Goal: Check status: Check status

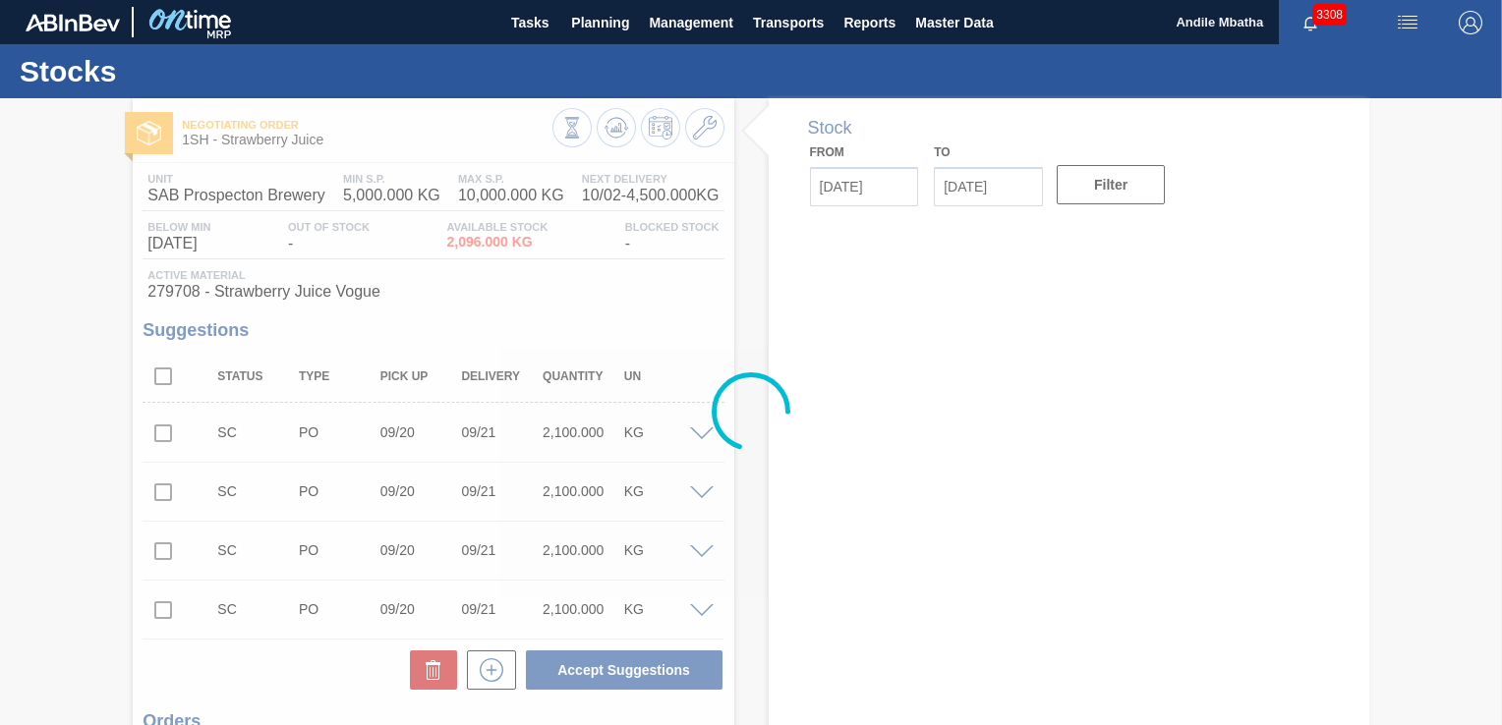
type input "[DATE]"
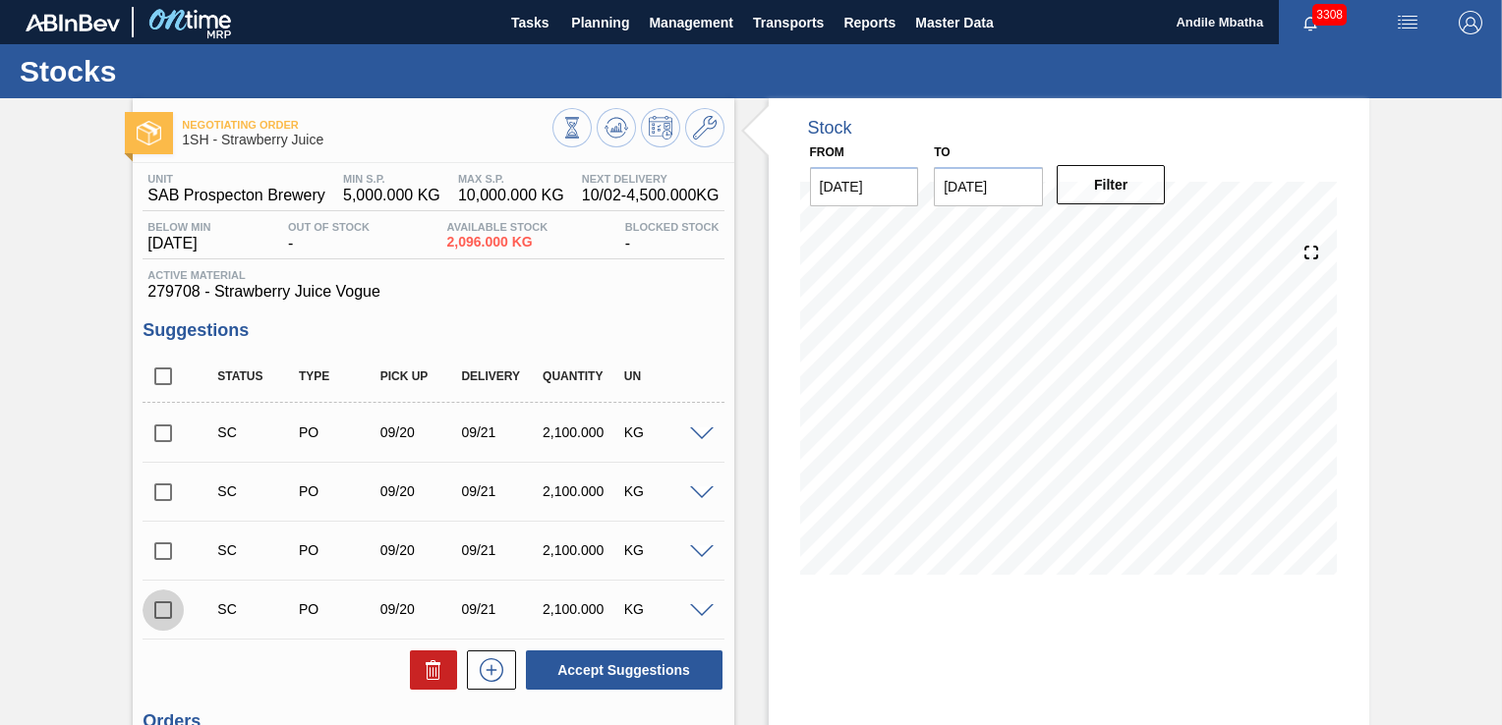
click at [158, 609] on input "checkbox" at bounding box center [162, 610] width 41 height 41
click at [583, 676] on button "Accept Suggestions" at bounding box center [624, 670] width 197 height 39
checkbox input "false"
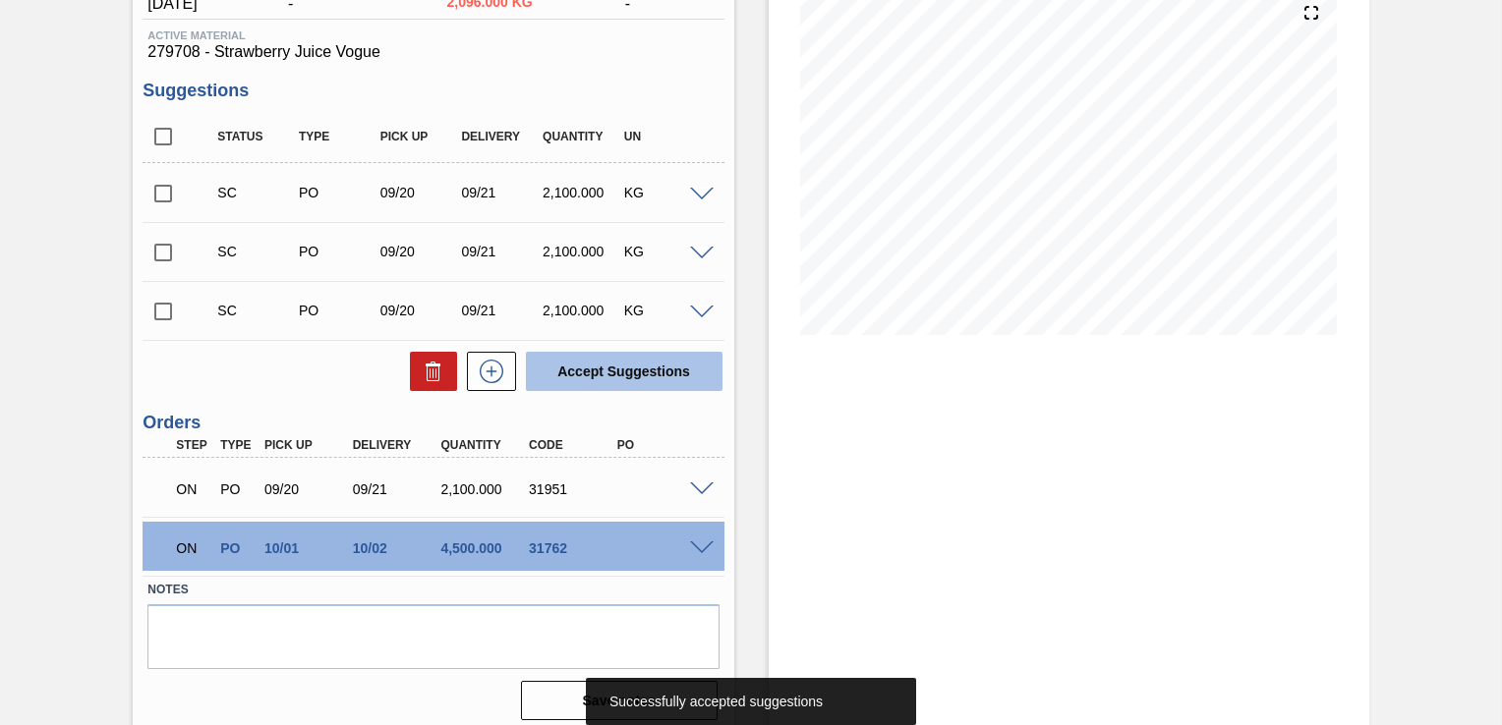
scroll to position [251, 0]
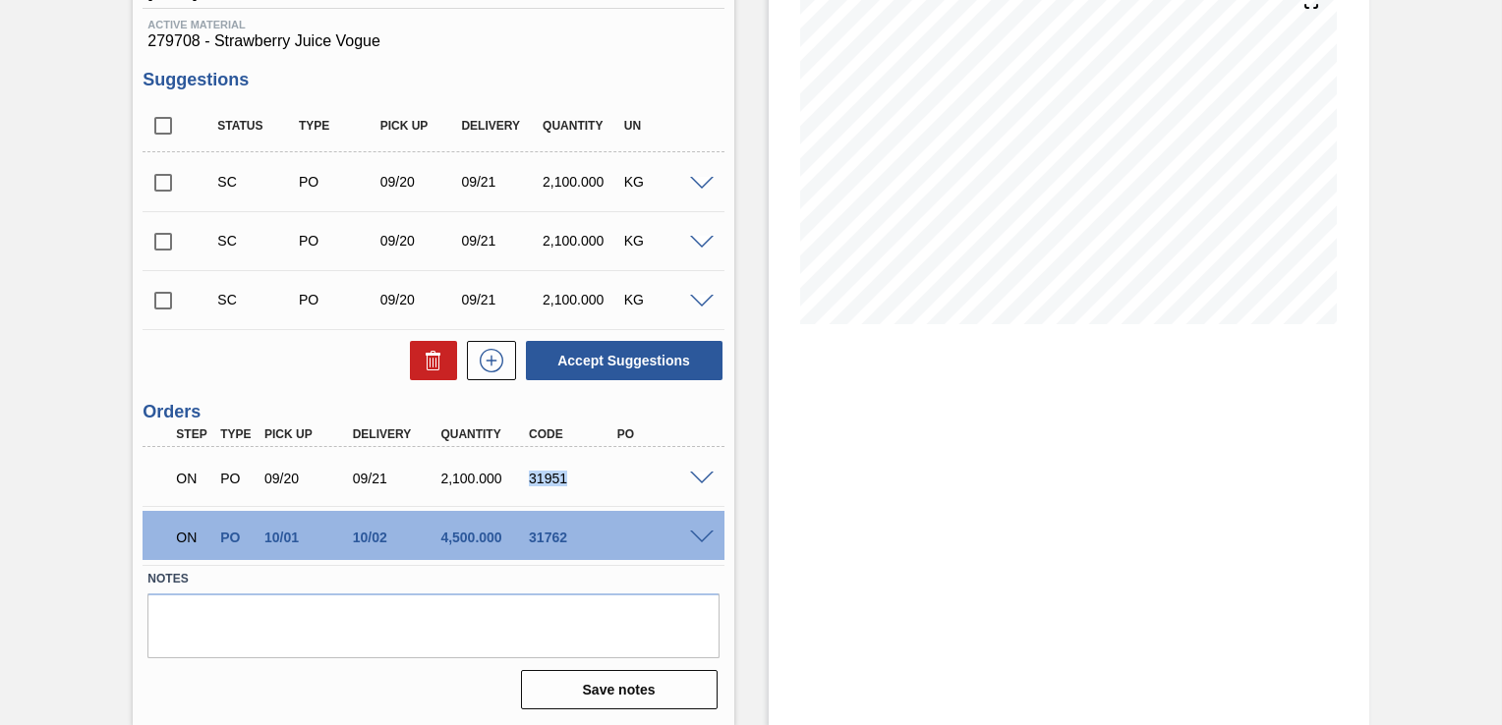
drag, startPoint x: 571, startPoint y: 477, endPoint x: 530, endPoint y: 474, distance: 41.4
click at [530, 474] on div "31951" at bounding box center [572, 479] width 96 height 16
copy div "31951"
click at [1497, 111] on div "Negotiating Order 1SH - Strawberry Juice Unit SAB Prospecton Brewery MIN S.P. 5…" at bounding box center [751, 287] width 1502 height 879
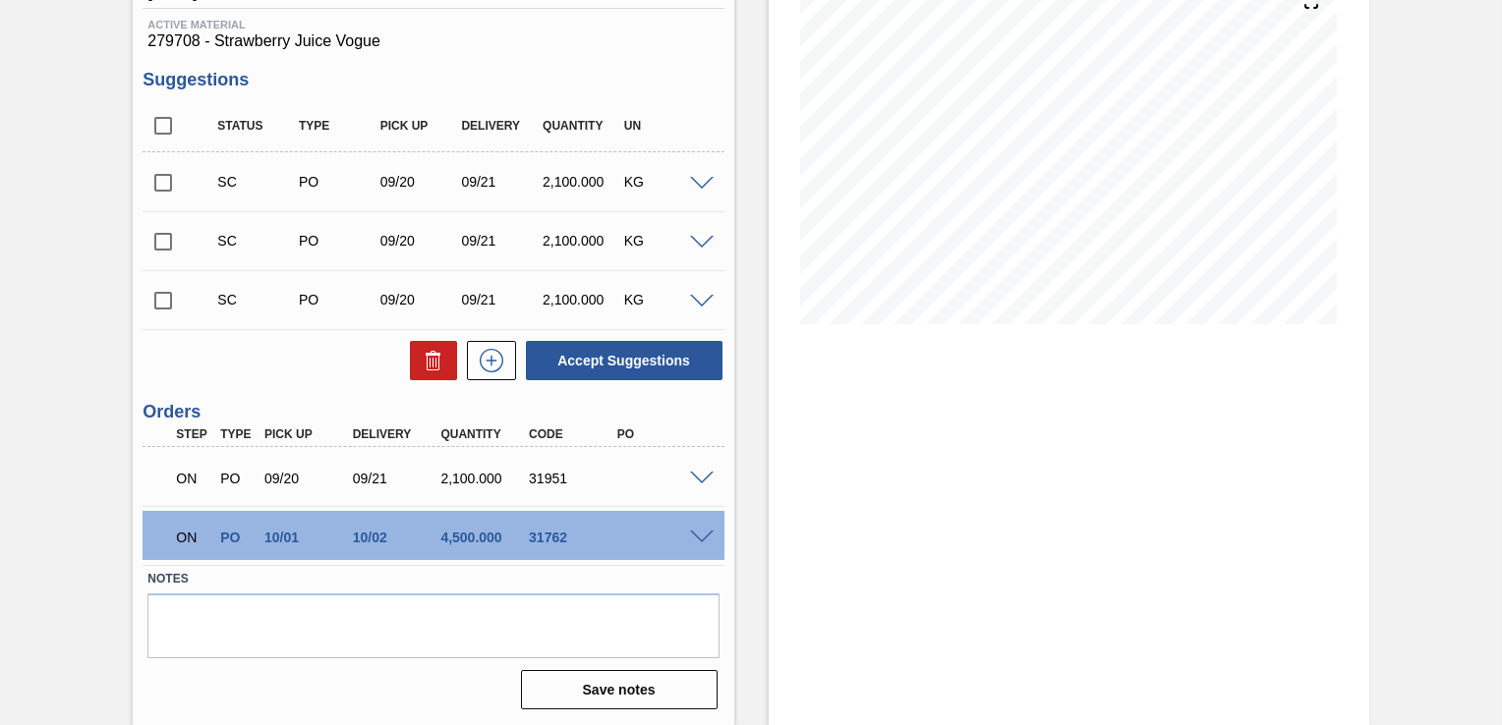
click at [1497, 111] on div "Negotiating Order 1SH - Strawberry Juice Unit SAB Prospecton Brewery MIN S.P. 5…" at bounding box center [751, 287] width 1502 height 879
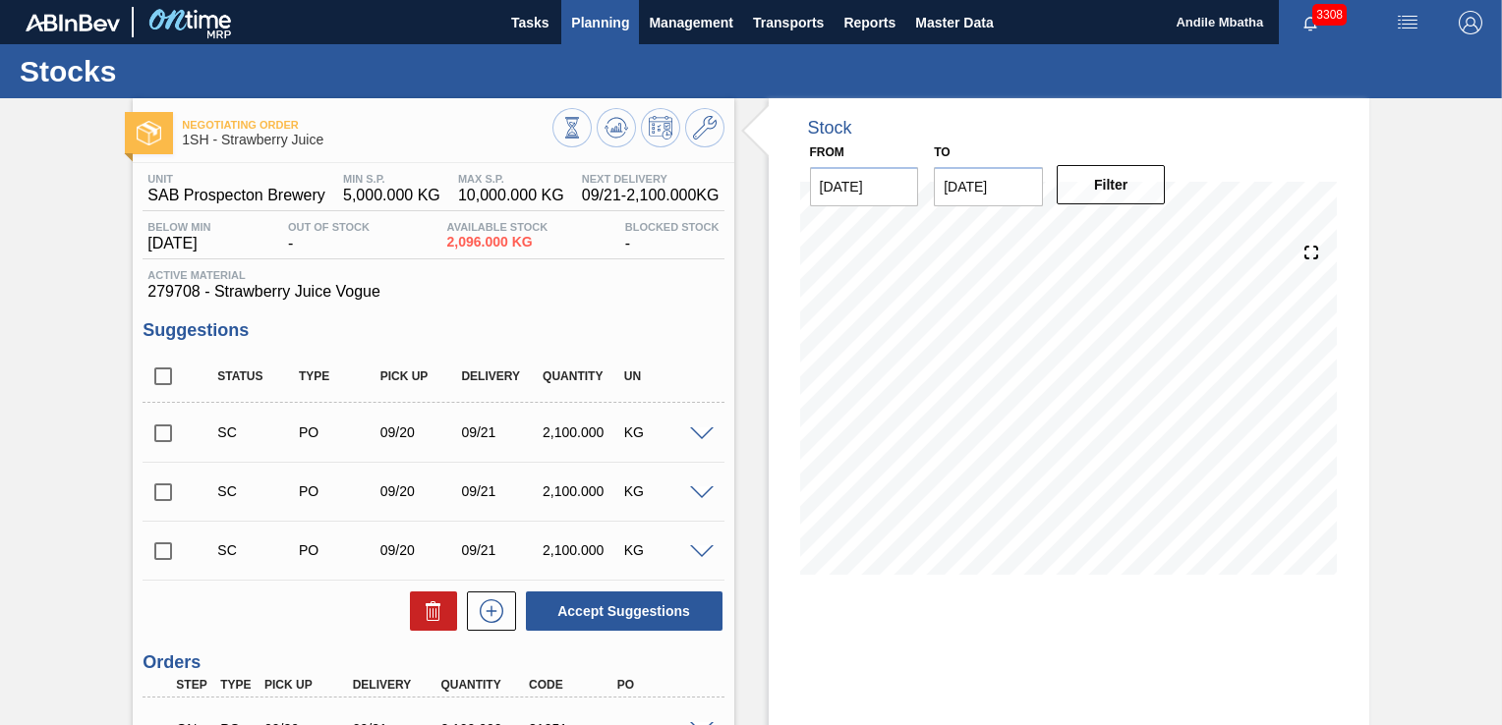
click at [601, 27] on span "Planning" at bounding box center [600, 23] width 58 height 24
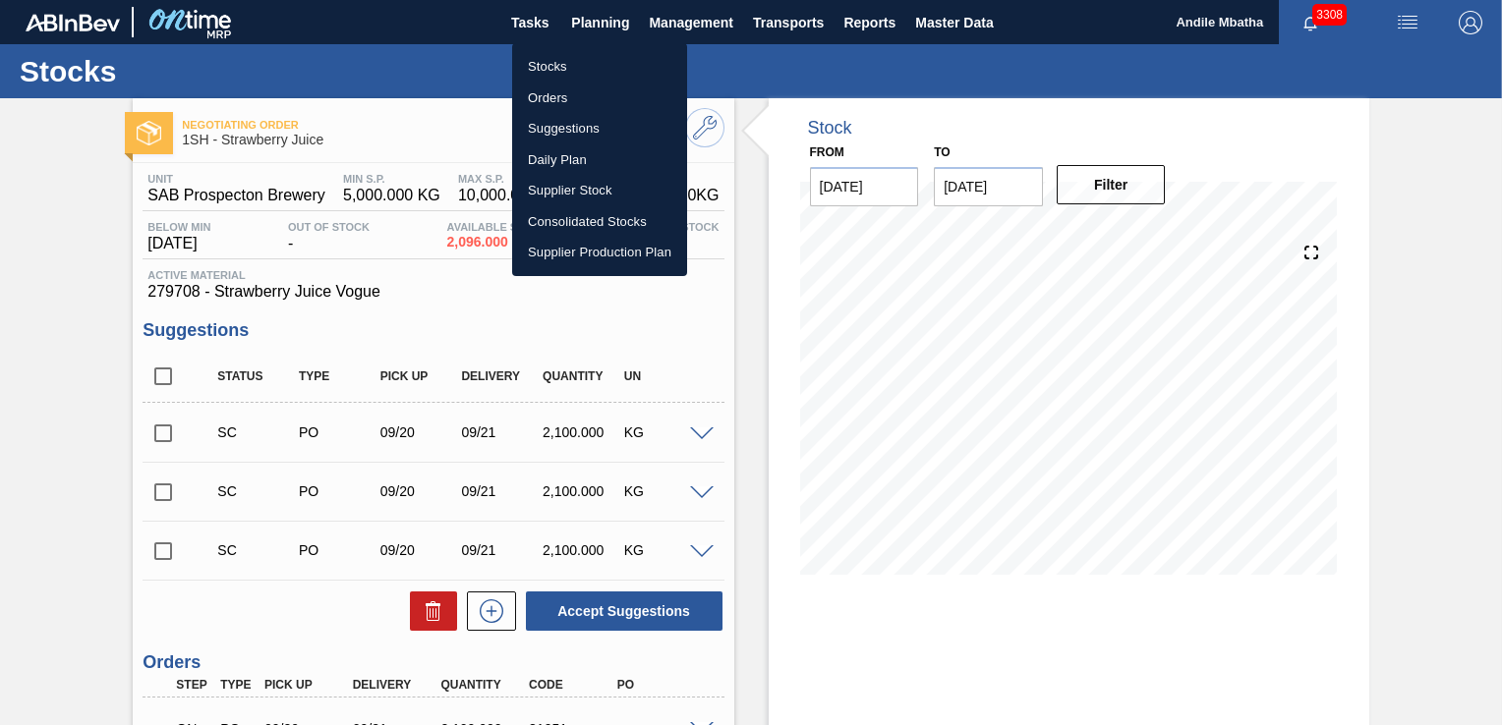
drag, startPoint x: 572, startPoint y: 67, endPoint x: 702, endPoint y: 127, distance: 142.9
click at [572, 67] on li "Stocks" at bounding box center [599, 66] width 175 height 31
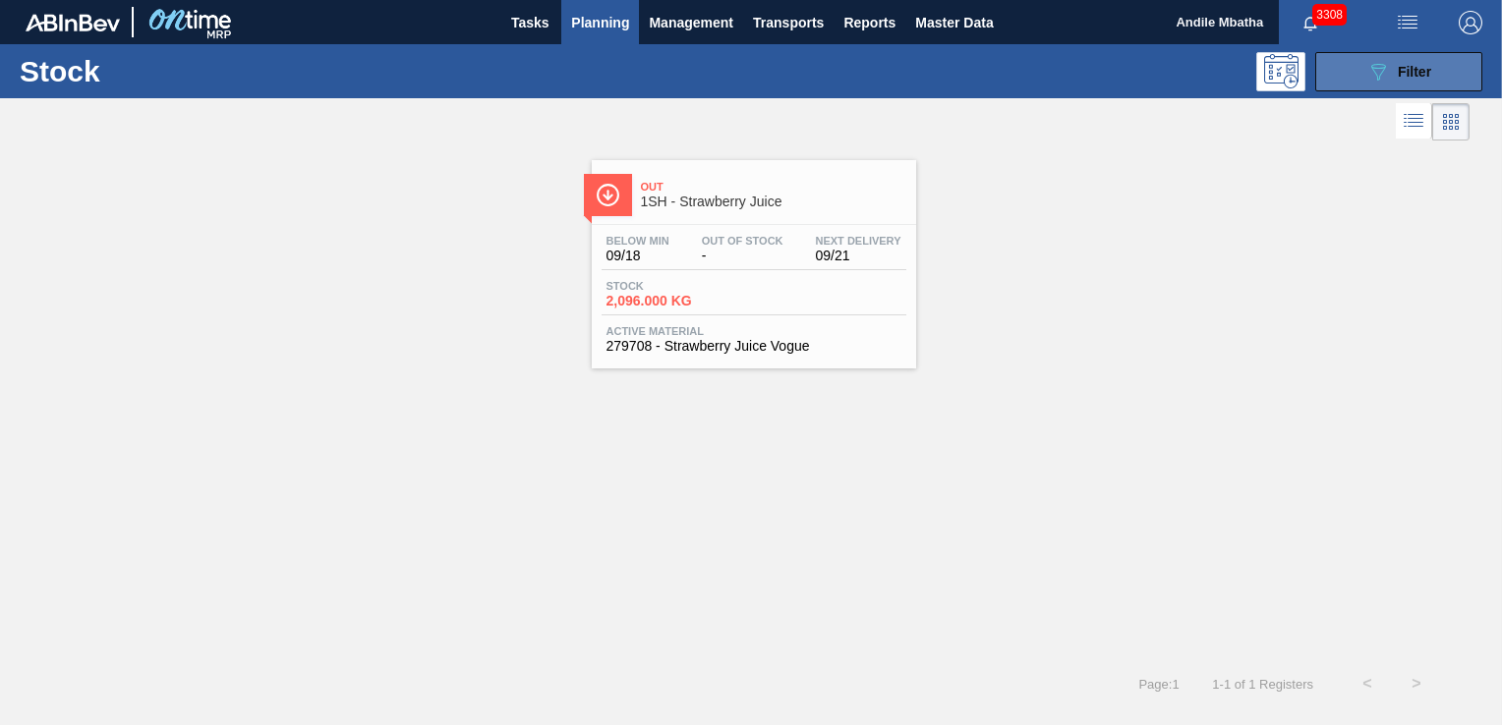
click at [1403, 70] on span "Filter" at bounding box center [1413, 72] width 33 height 16
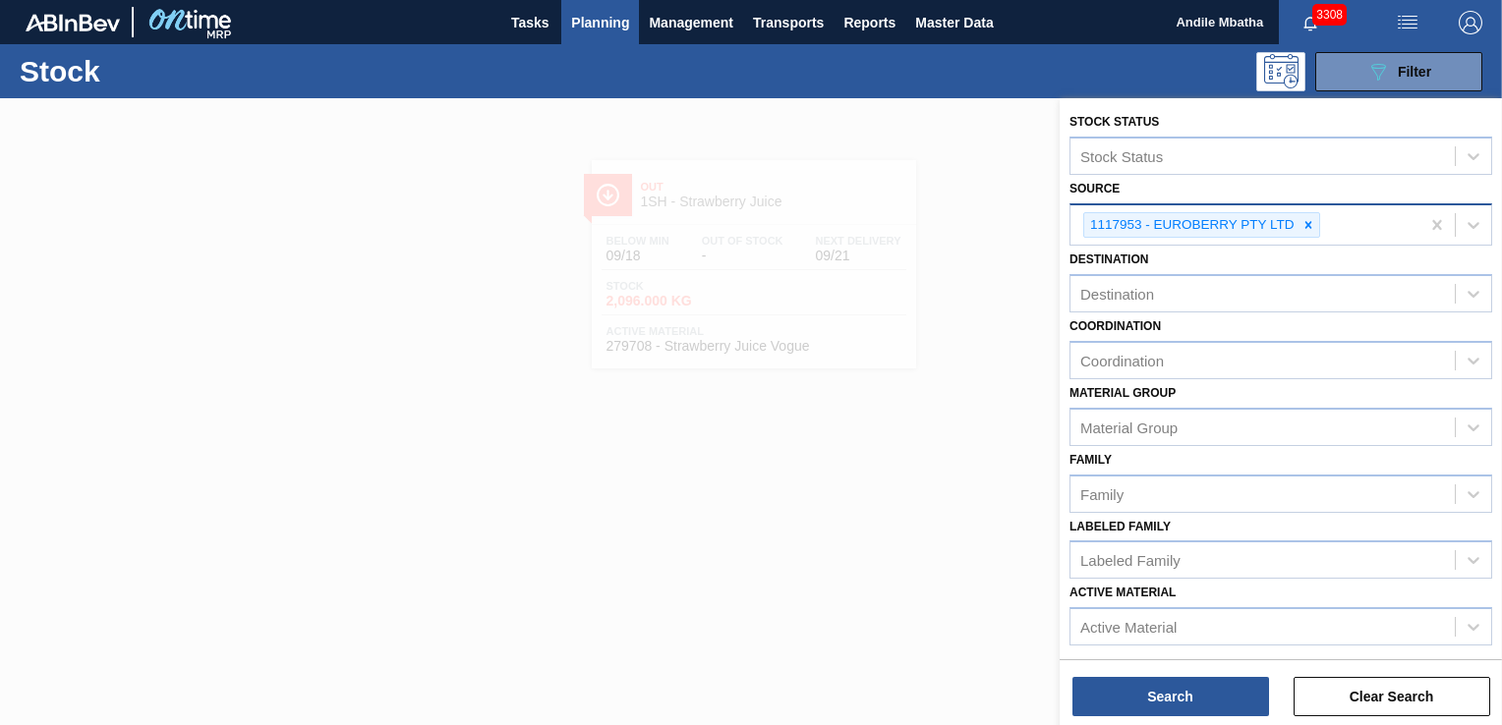
click at [1305, 226] on icon at bounding box center [1308, 225] width 14 height 14
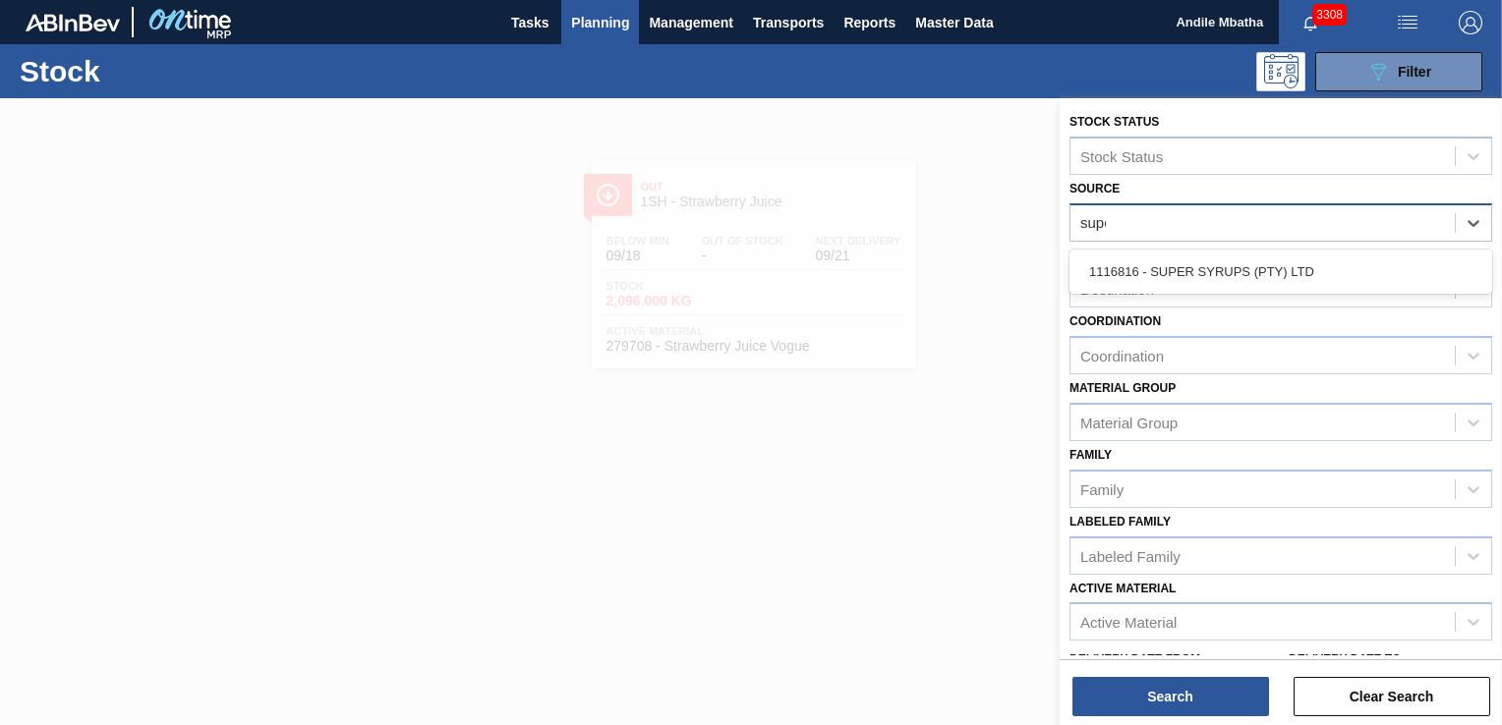
type input "super"
click at [1238, 269] on div "1116816 - SUPER SYRUPS (PTY) LTD" at bounding box center [1280, 272] width 423 height 36
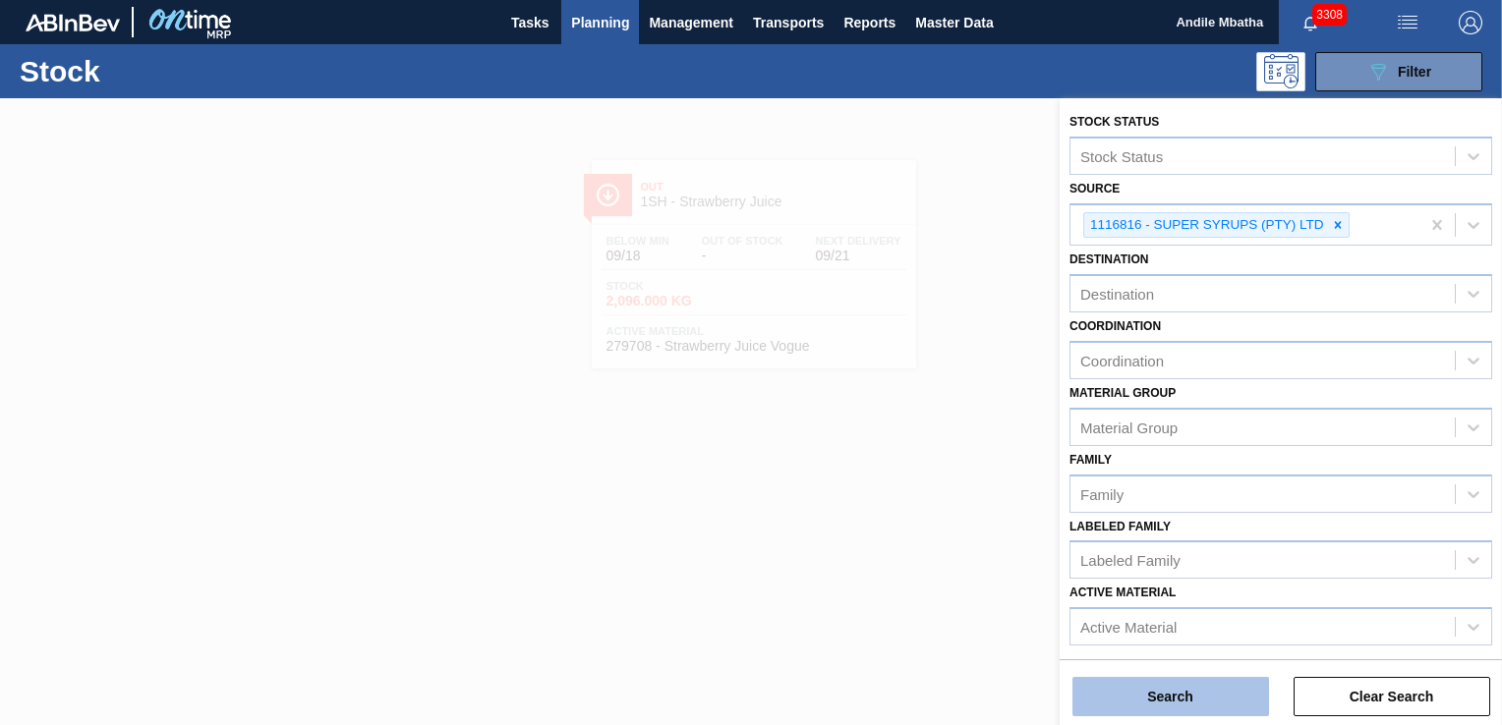
click at [1212, 710] on button "Search" at bounding box center [1170, 696] width 197 height 39
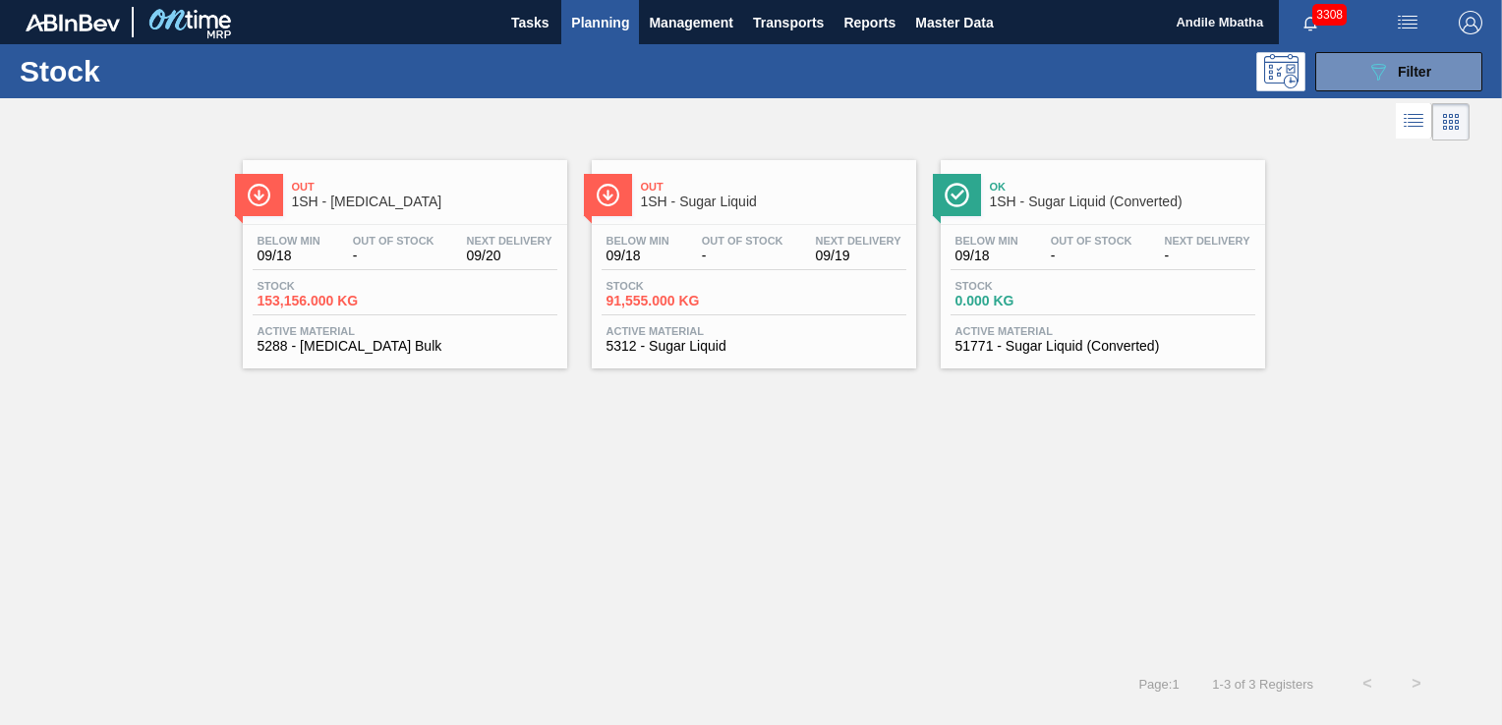
click at [715, 287] on span "Stock" at bounding box center [675, 286] width 138 height 12
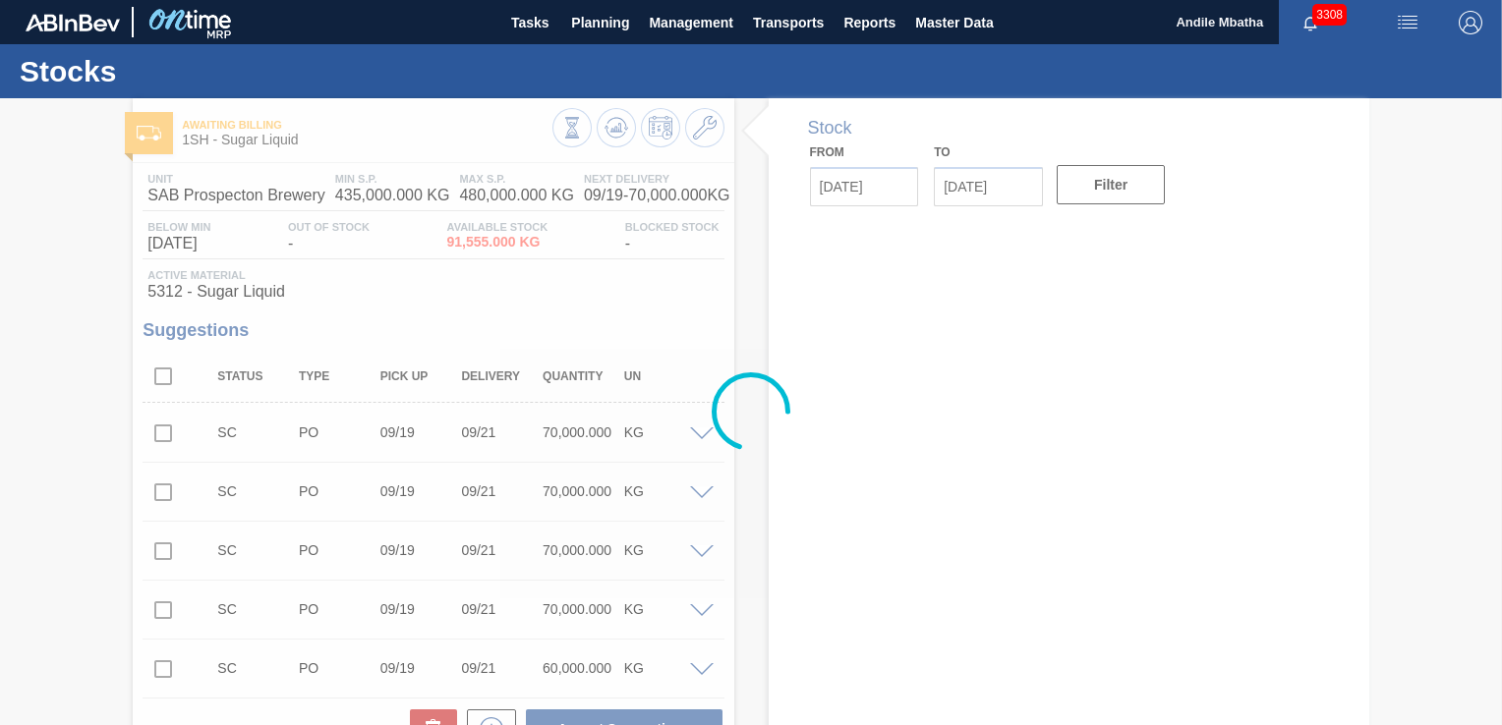
type input "[DATE]"
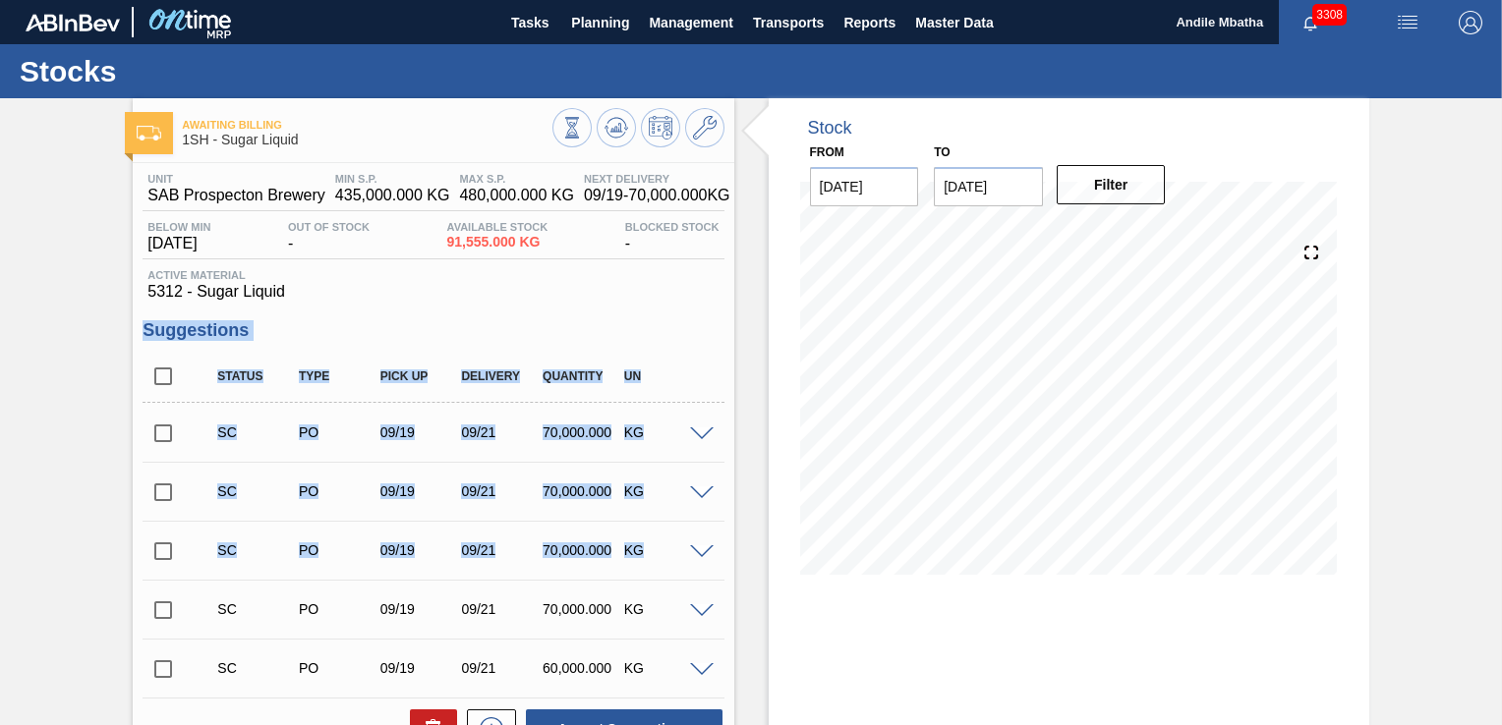
drag, startPoint x: 715, startPoint y: 287, endPoint x: 712, endPoint y: 544, distance: 257.5
drag, startPoint x: 712, startPoint y: 544, endPoint x: 657, endPoint y: 316, distance: 234.5
click at [657, 316] on div "Unit SAB Prospecton Brewery MIN S.P. 435,000.000 KG MAX S.P. 480,000.000 KG Nex…" at bounding box center [433, 594] width 600 height 863
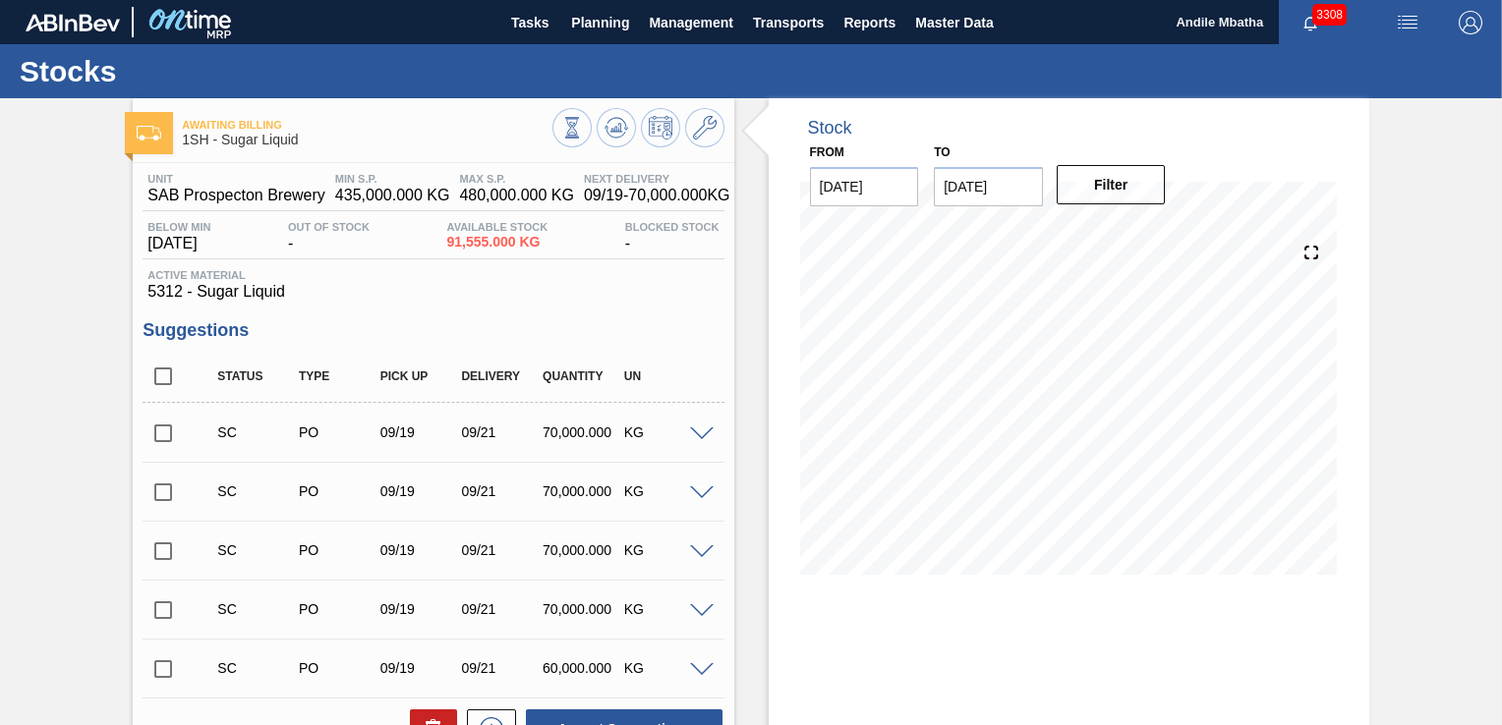
click at [1022, 656] on div "Stock From 09/18/2025 to 10/02/2025 Filter 09/21 Stock Projection 501,555 SAP P…" at bounding box center [1068, 566] width 600 height 937
click at [170, 433] on input "checkbox" at bounding box center [162, 433] width 41 height 41
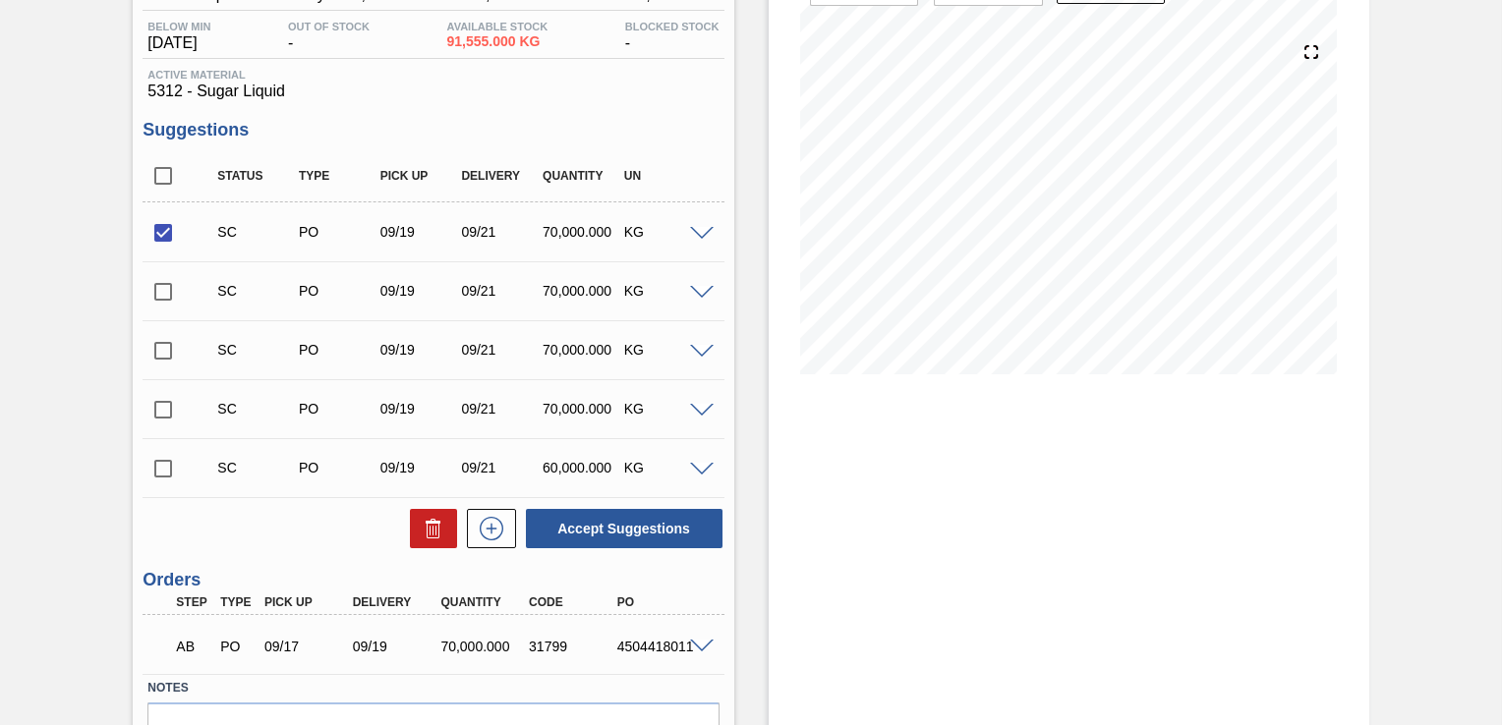
scroll to position [200, 0]
click at [591, 529] on button "Accept Suggestions" at bounding box center [624, 528] width 197 height 39
checkbox input "false"
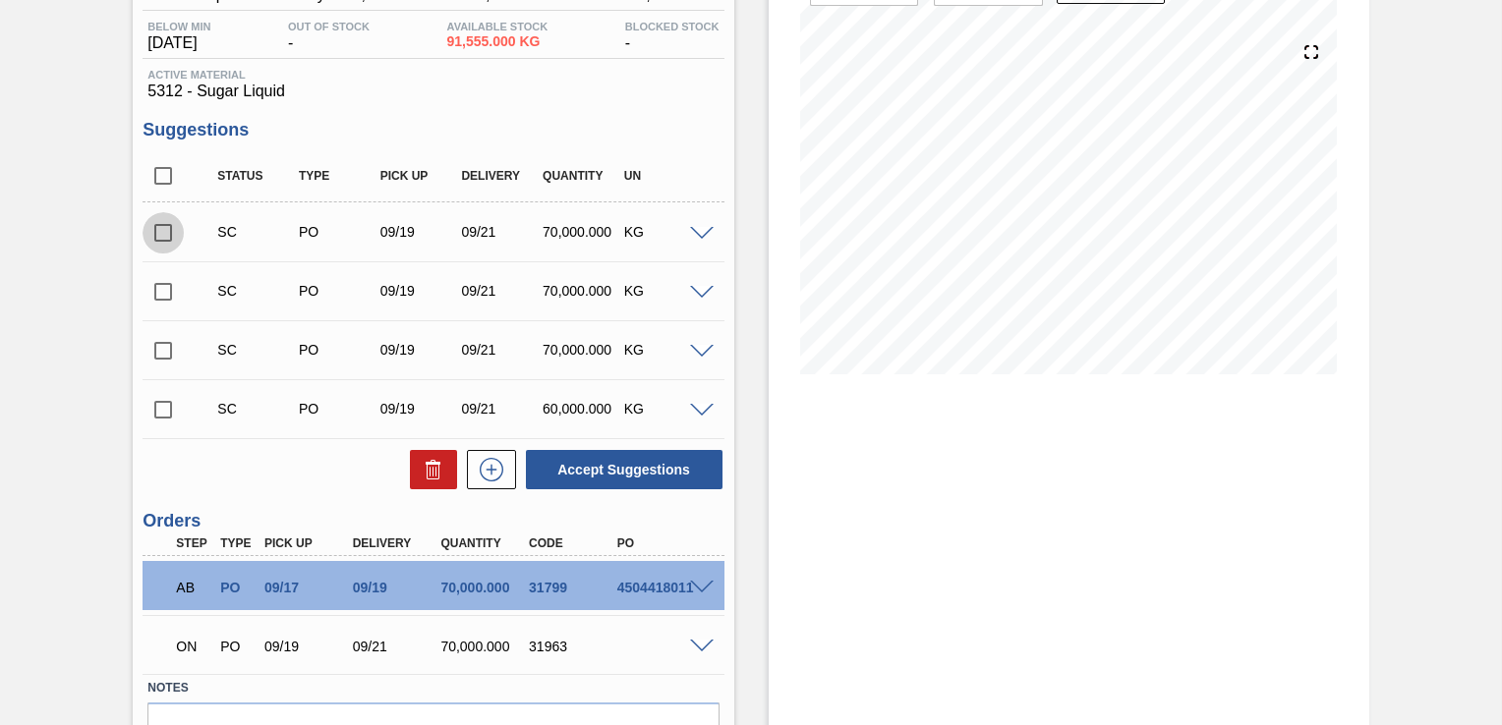
click at [165, 230] on input "checkbox" at bounding box center [162, 232] width 41 height 41
click at [601, 466] on button "Accept Suggestions" at bounding box center [624, 469] width 197 height 39
checkbox input "false"
